Goal: Check status

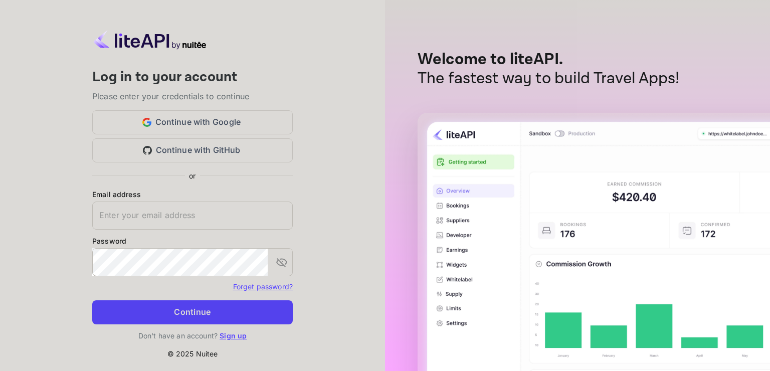
type input "[EMAIL_ADDRESS][DOMAIN_NAME]"
click at [202, 319] on button "Continue" at bounding box center [192, 312] width 200 height 24
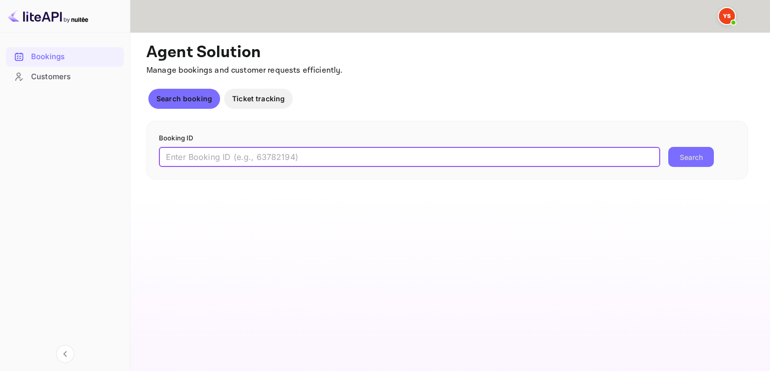
click at [283, 161] on input "text" at bounding box center [409, 157] width 501 height 20
paste input "9528461"
type input "9528461"
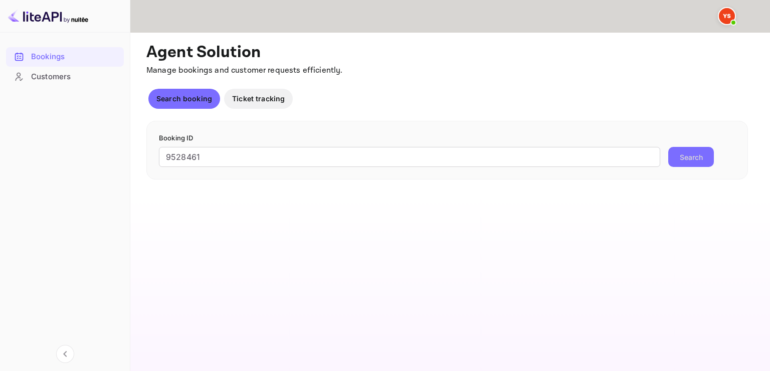
click at [696, 160] on button "Search" at bounding box center [691, 157] width 46 height 20
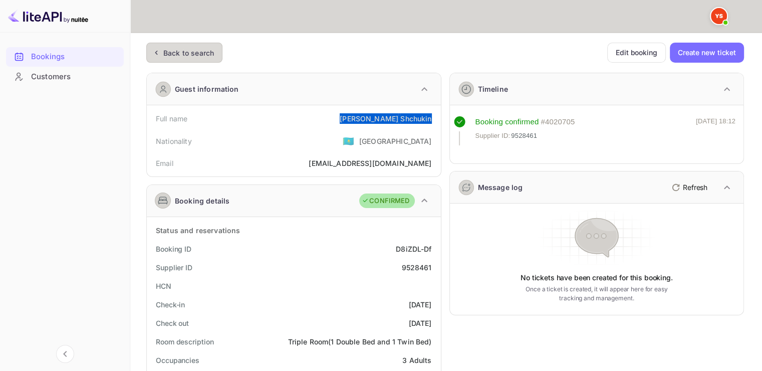
drag, startPoint x: 343, startPoint y: 116, endPoint x: 437, endPoint y: 118, distance: 94.2
click at [437, 118] on div "Full name [PERSON_NAME] Nationality 🇰🇿 [DEMOGRAPHIC_DATA] Email [EMAIL_ADDRESS]…" at bounding box center [294, 140] width 294 height 71
copy div "[PERSON_NAME]"
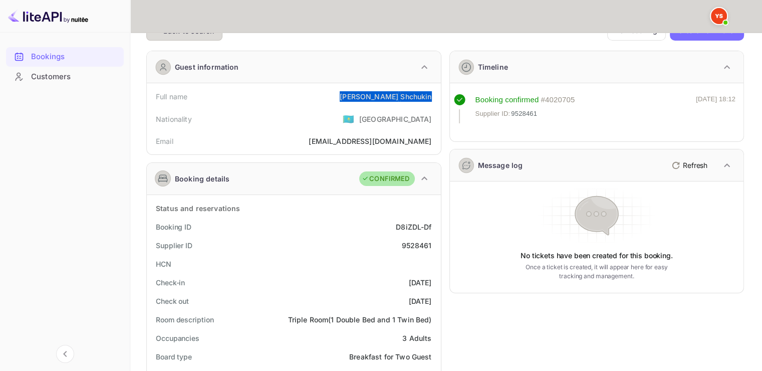
scroll to position [150, 0]
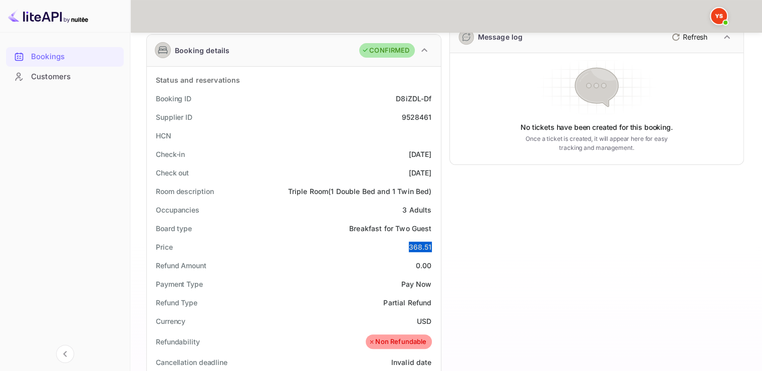
drag, startPoint x: 409, startPoint y: 244, endPoint x: 433, endPoint y: 243, distance: 23.6
click at [433, 243] on div "Price 368.51" at bounding box center [294, 246] width 286 height 19
copy div "368.51"
